Goal: Transaction & Acquisition: Book appointment/travel/reservation

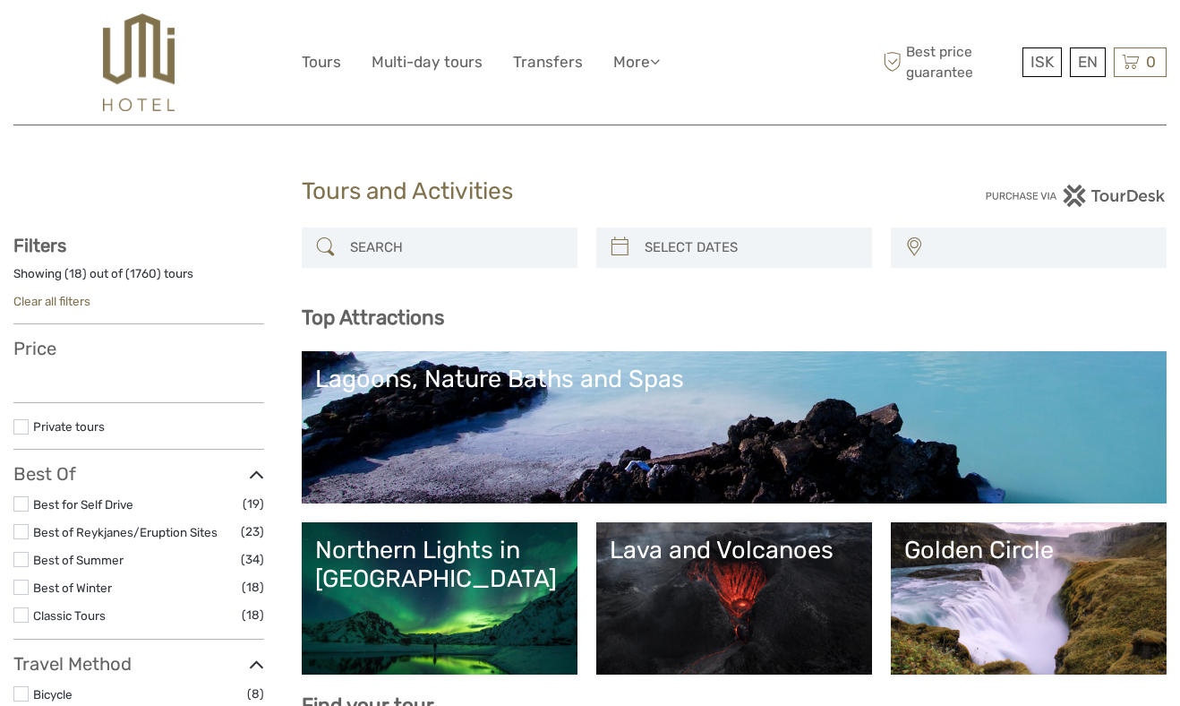
select select
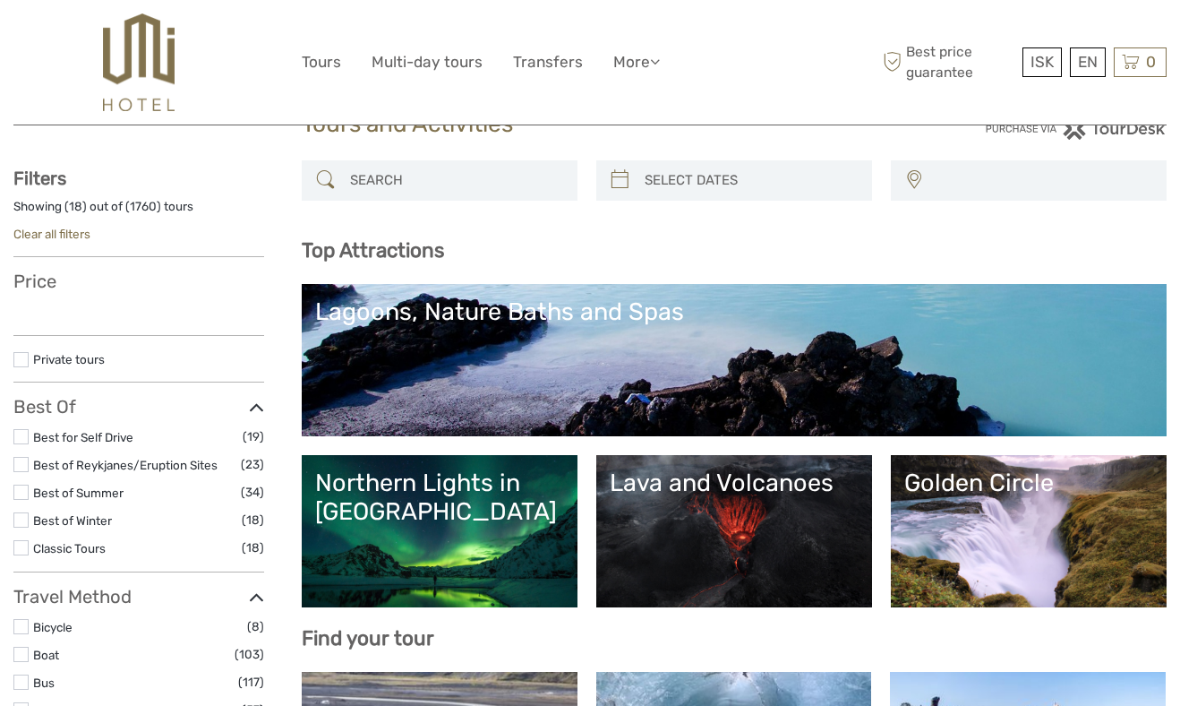
scroll to position [83, 0]
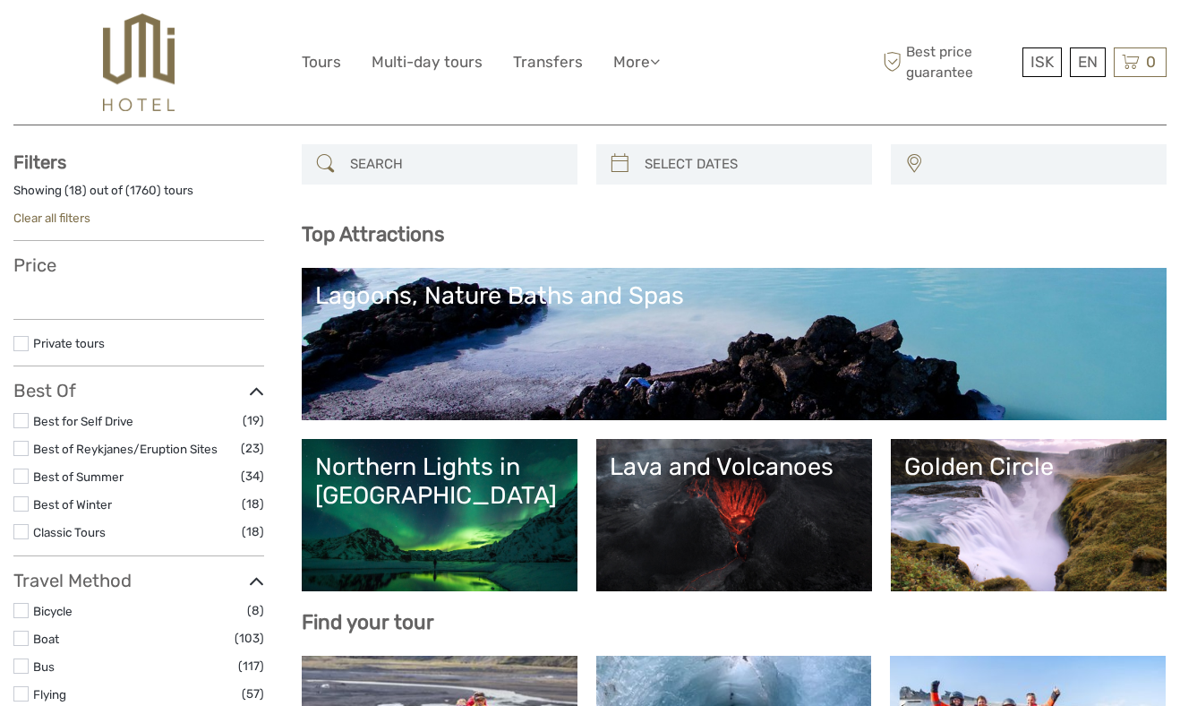
select select
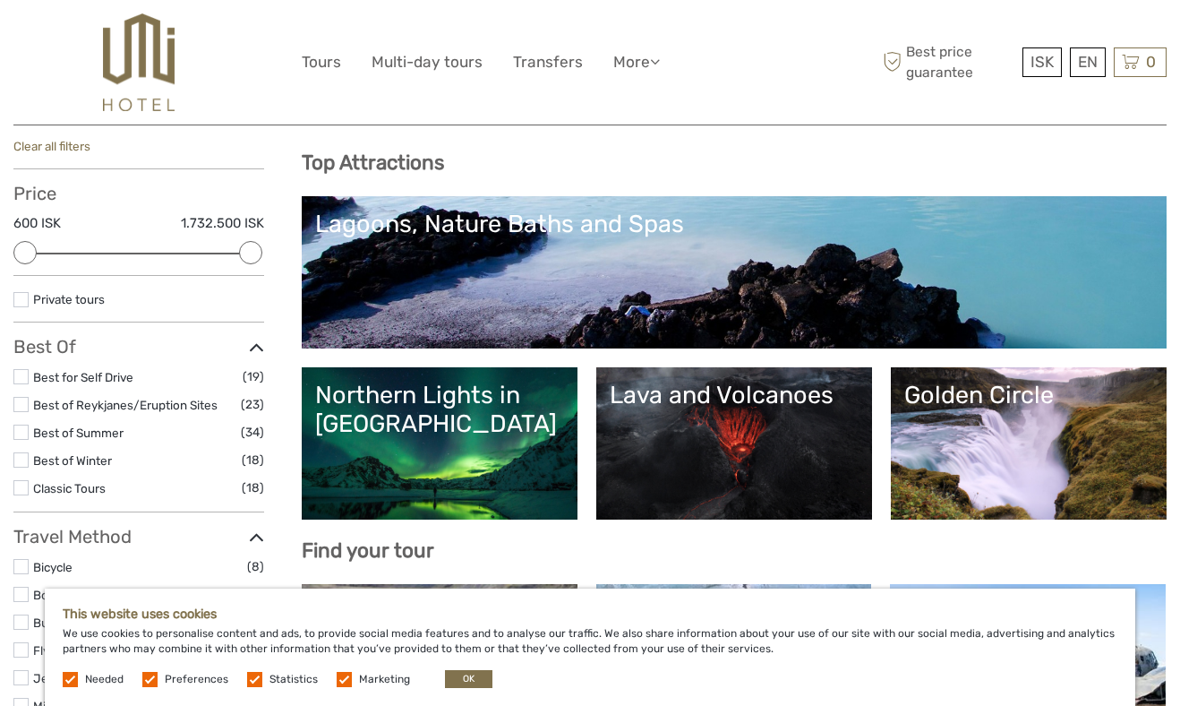
scroll to position [162, 0]
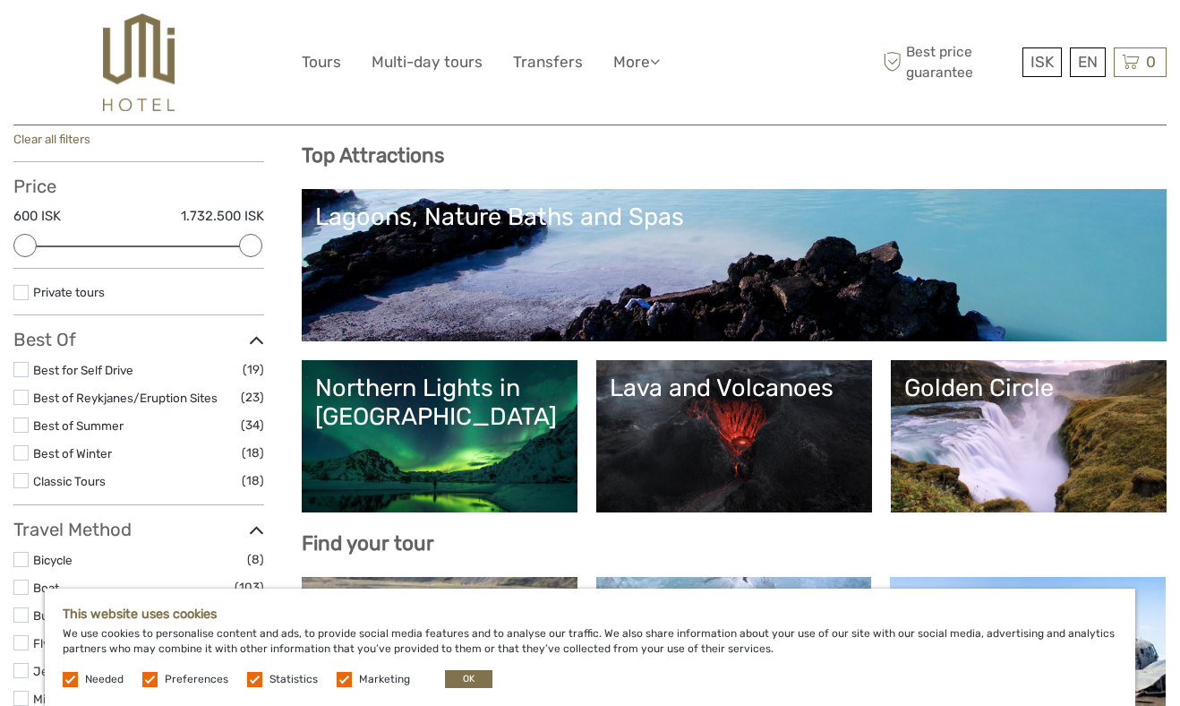
click at [702, 527] on div "Top Attractions [GEOGRAPHIC_DATA] Lava and Volcanoes Northern Lights in [GEOGRA…" at bounding box center [734, 349] width 865 height 412
click at [466, 673] on button "OK" at bounding box center [468, 679] width 47 height 18
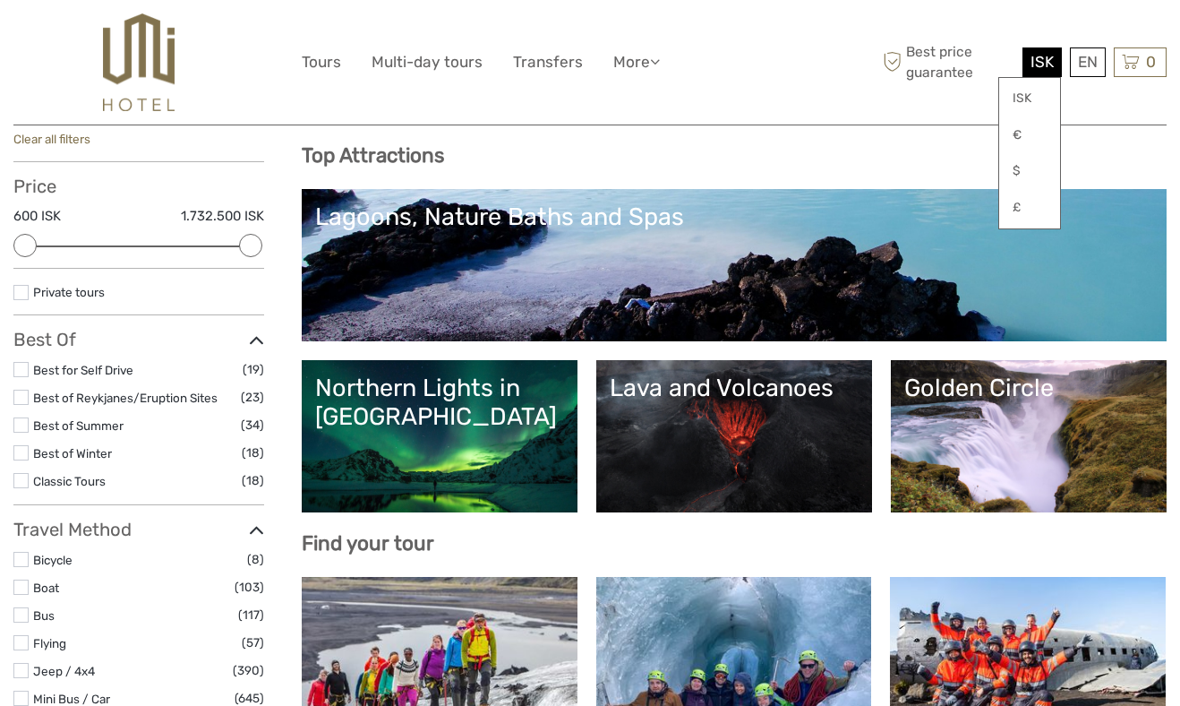
click at [1053, 65] on div "ISK ISK € $ £" at bounding box center [1042, 62] width 39 height 30
click at [1023, 178] on link "$" at bounding box center [1029, 171] width 61 height 32
click at [1026, 167] on link "$" at bounding box center [1029, 171] width 61 height 32
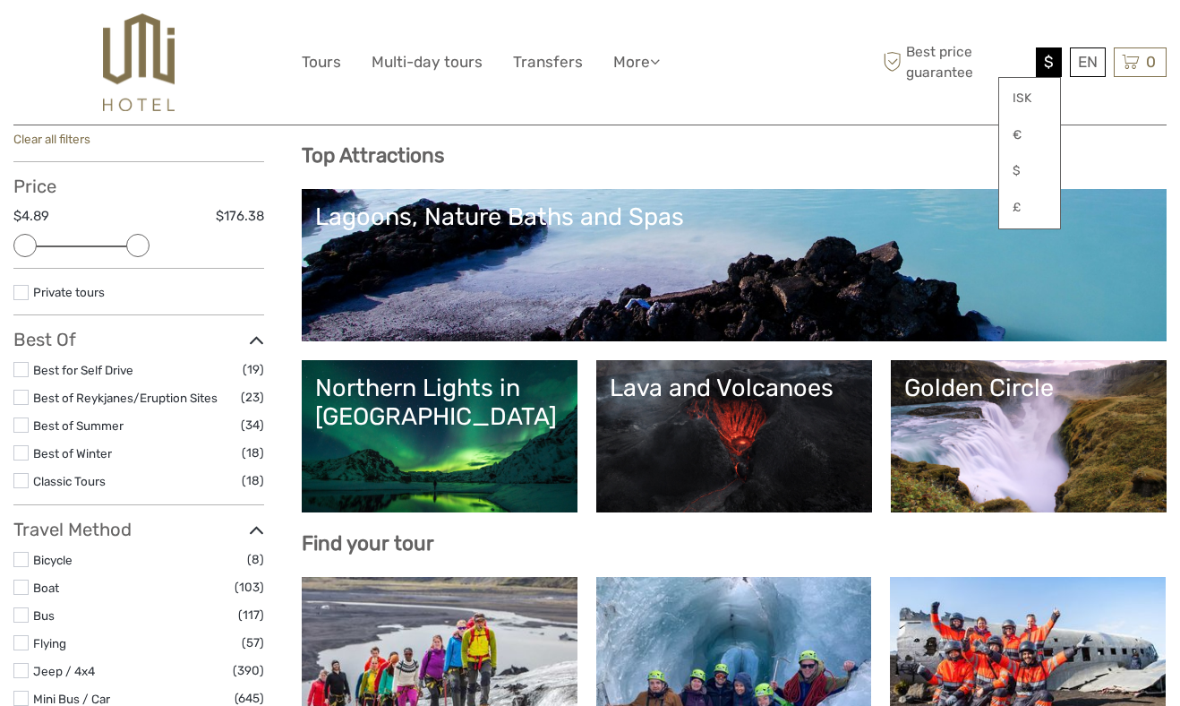
drag, startPoint x: 255, startPoint y: 243, endPoint x: 136, endPoint y: 234, distance: 119.4
click at [136, 234] on div at bounding box center [137, 245] width 23 height 23
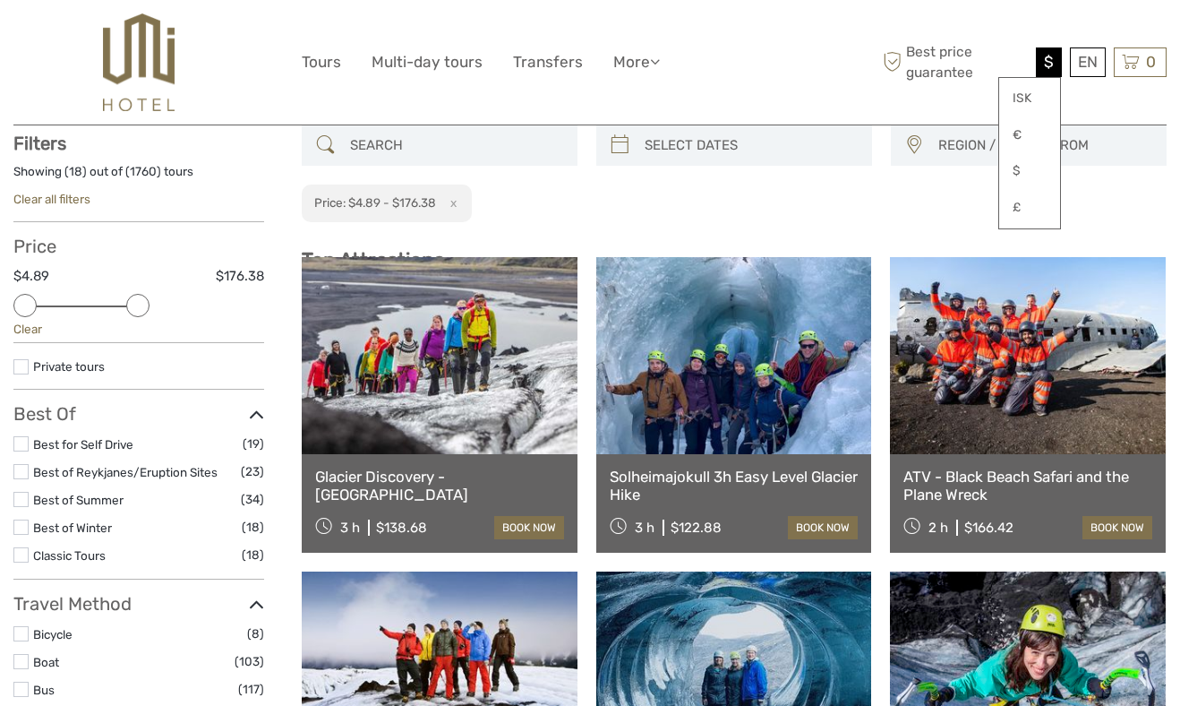
scroll to position [101, 0]
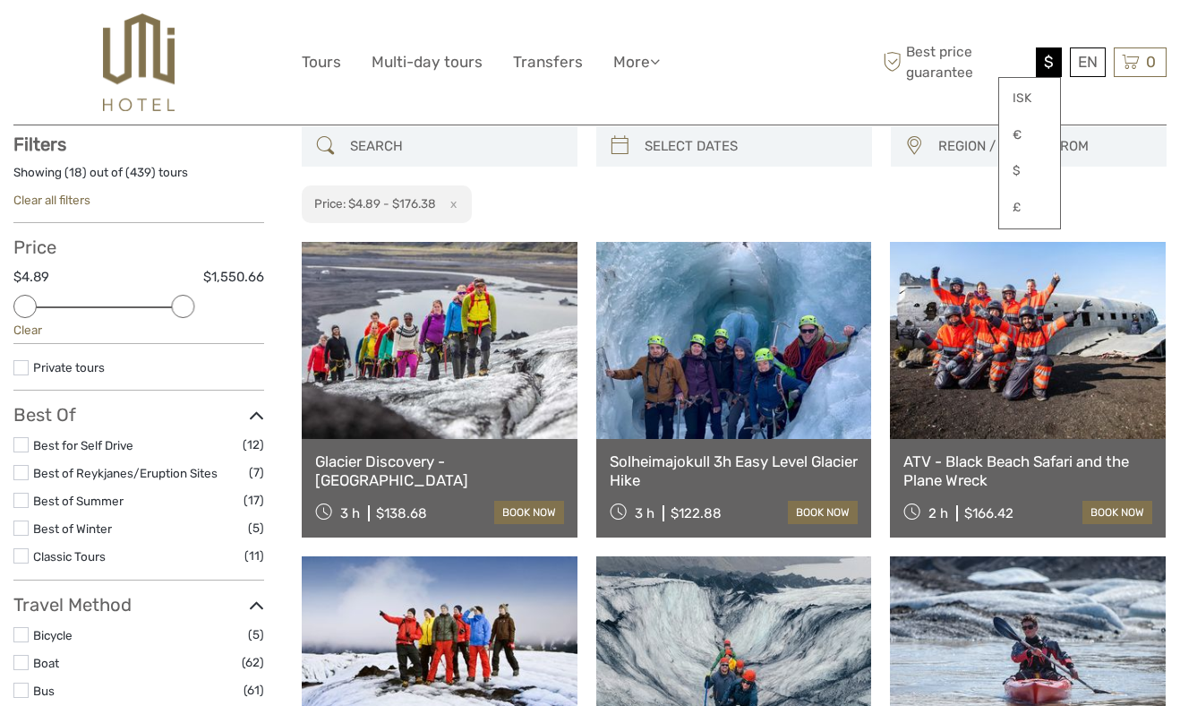
drag, startPoint x: 134, startPoint y: 302, endPoint x: 170, endPoint y: 308, distance: 36.4
click at [170, 308] on div "Price $4.89 $1,550.66 Clear" at bounding box center [138, 289] width 251 height 107
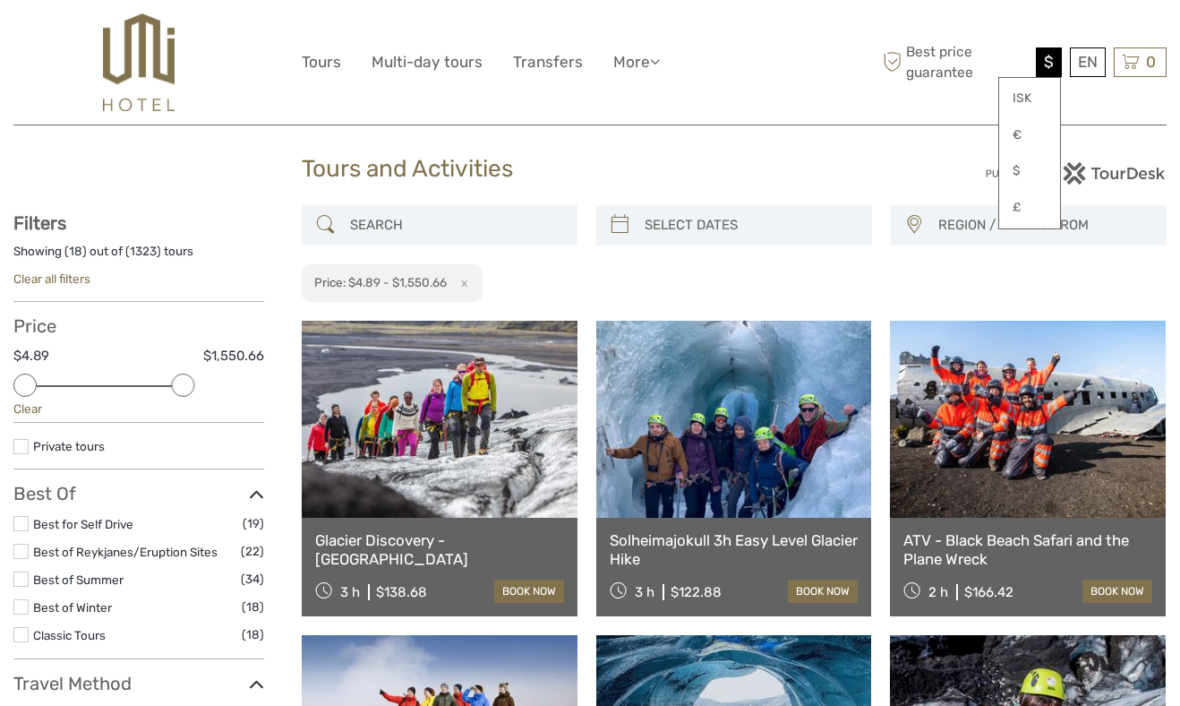
scroll to position [16, 0]
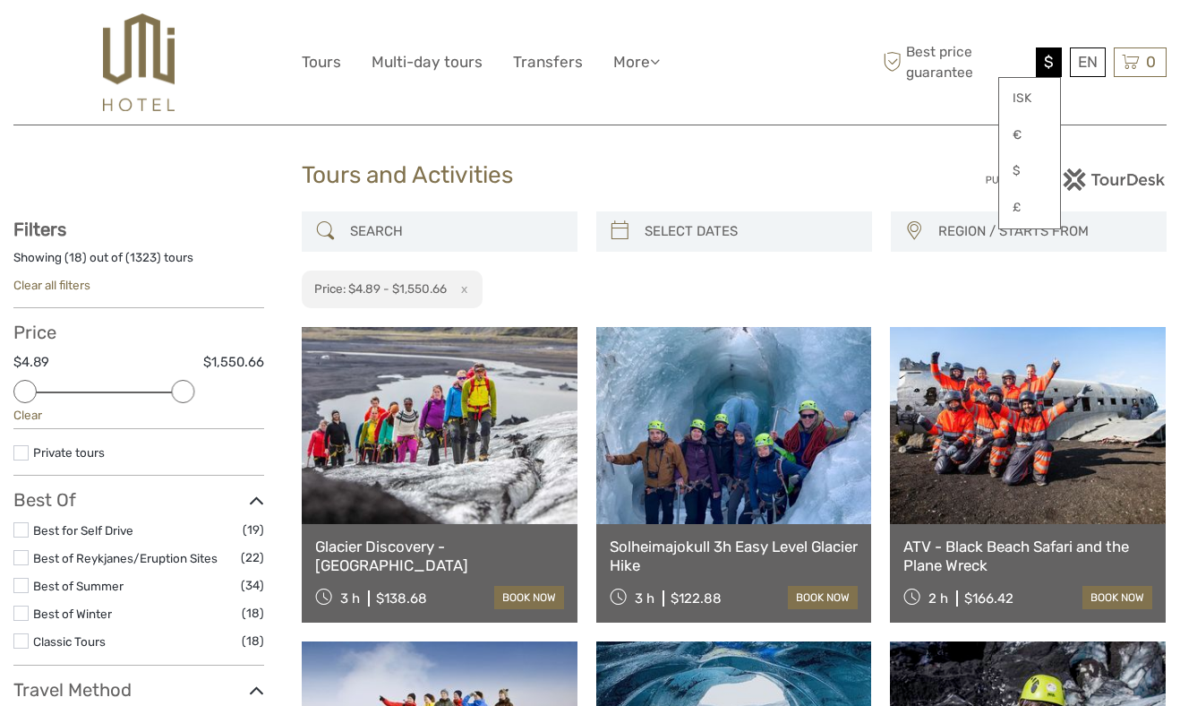
click at [21, 612] on label at bounding box center [20, 612] width 15 height 15
click at [0, 0] on input "checkbox" at bounding box center [0, 0] width 0 height 0
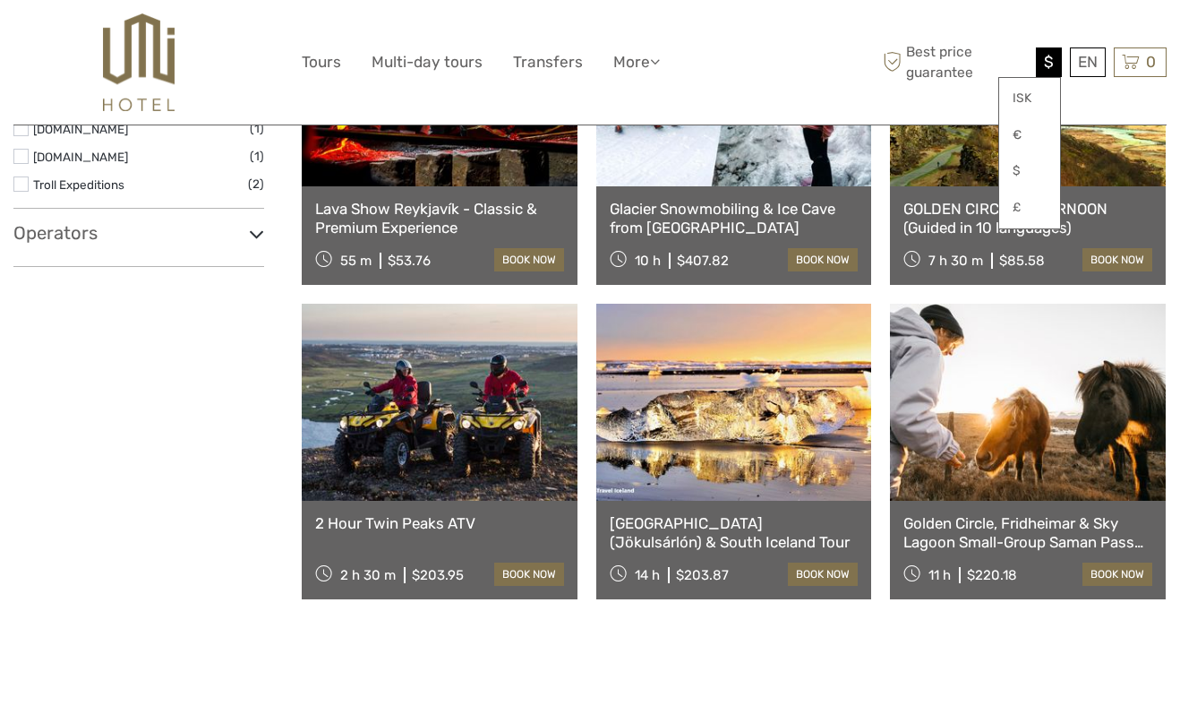
scroll to position [1614, 0]
